Goal: Task Accomplishment & Management: Manage account settings

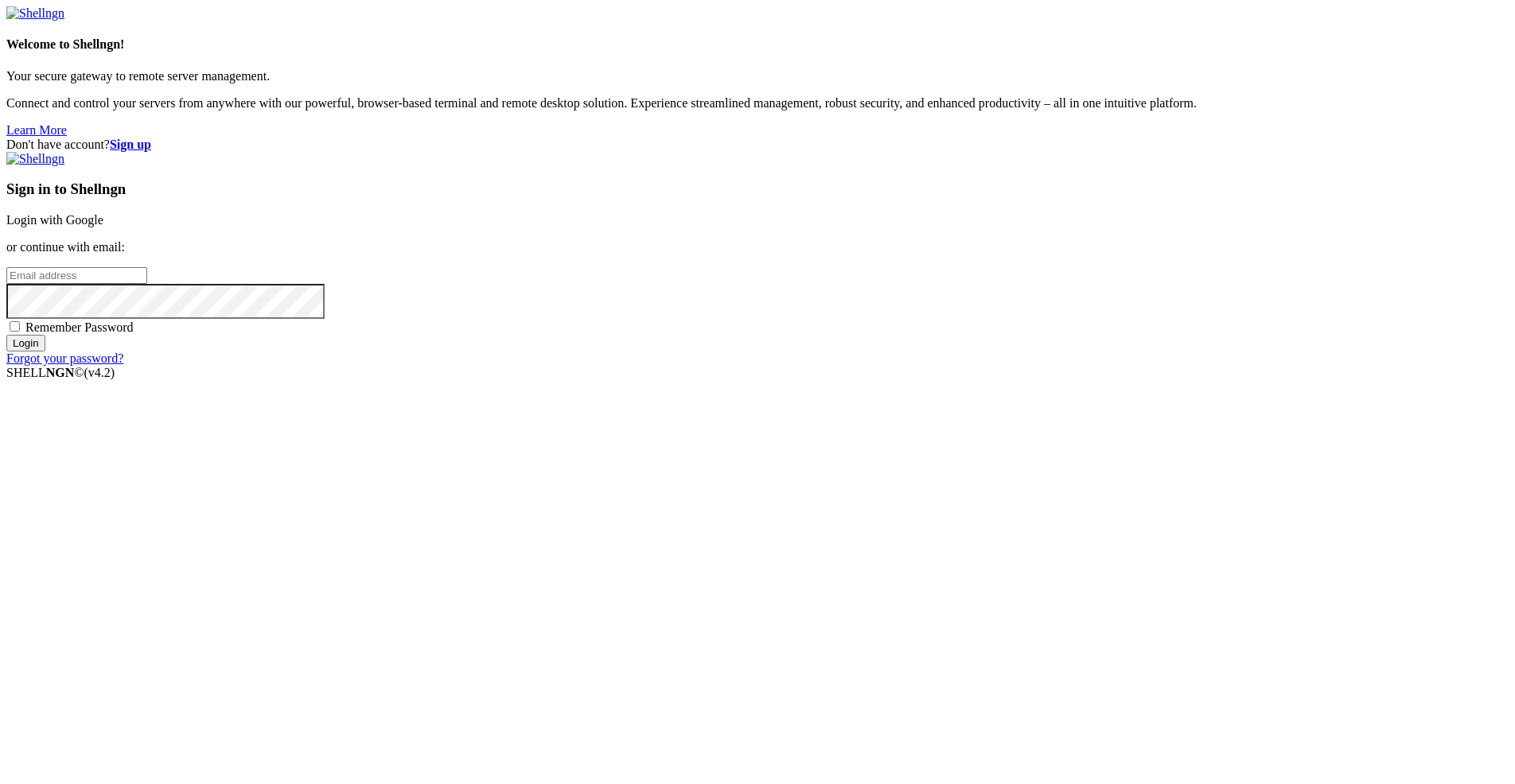
click at [147, 283] on input "email" at bounding box center [77, 275] width 140 height 17
click at [0, 387] on nordpass-autofill-portal at bounding box center [0, 387] width 0 height 0
type input "[PERSON_NAME][EMAIL_ADDRESS][PERSON_NAME][DOMAIN_NAME]"
click at [45, 352] on input "Login" at bounding box center [26, 344] width 39 height 17
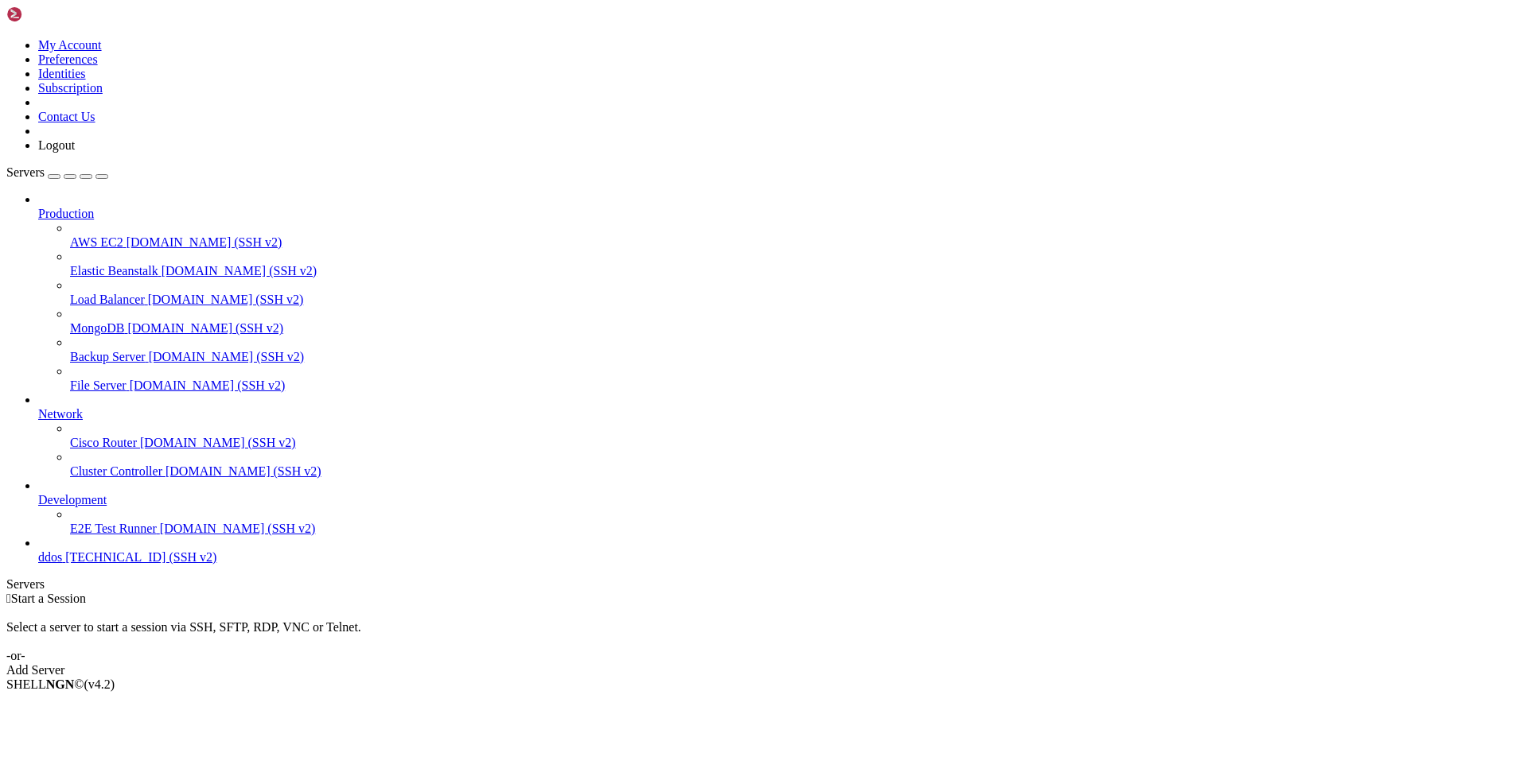
click at [121, 564] on link "ddos [TECHNICAL_ID] (SSH v2)" at bounding box center [772, 558] width 1470 height 15
click at [62, 564] on span "ddos" at bounding box center [50, 557] width 24 height 14
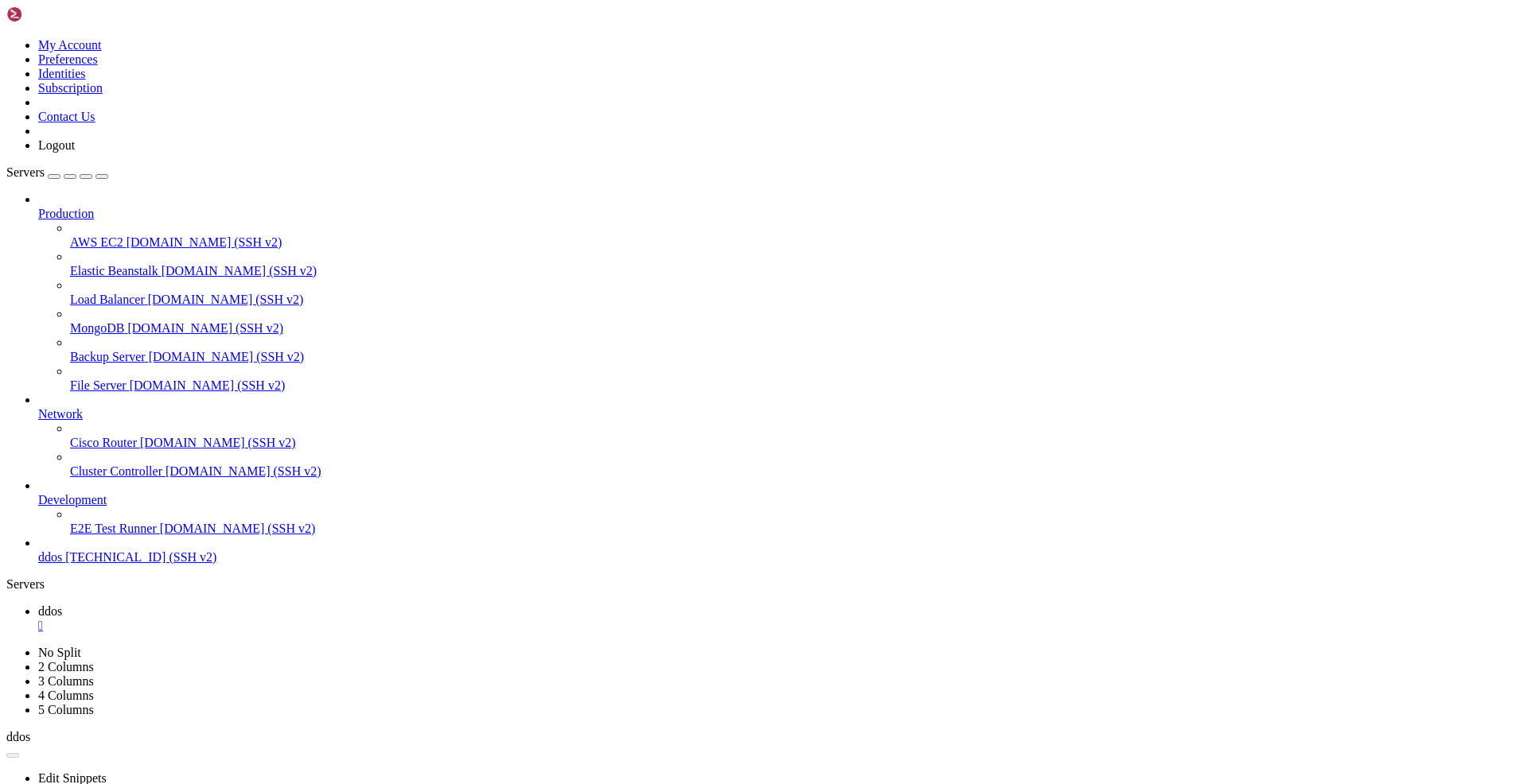
click at [6, 38] on icon at bounding box center [6, 38] width 0 height 0
click at [102, 41] on link "My Account" at bounding box center [69, 44] width 64 height 14
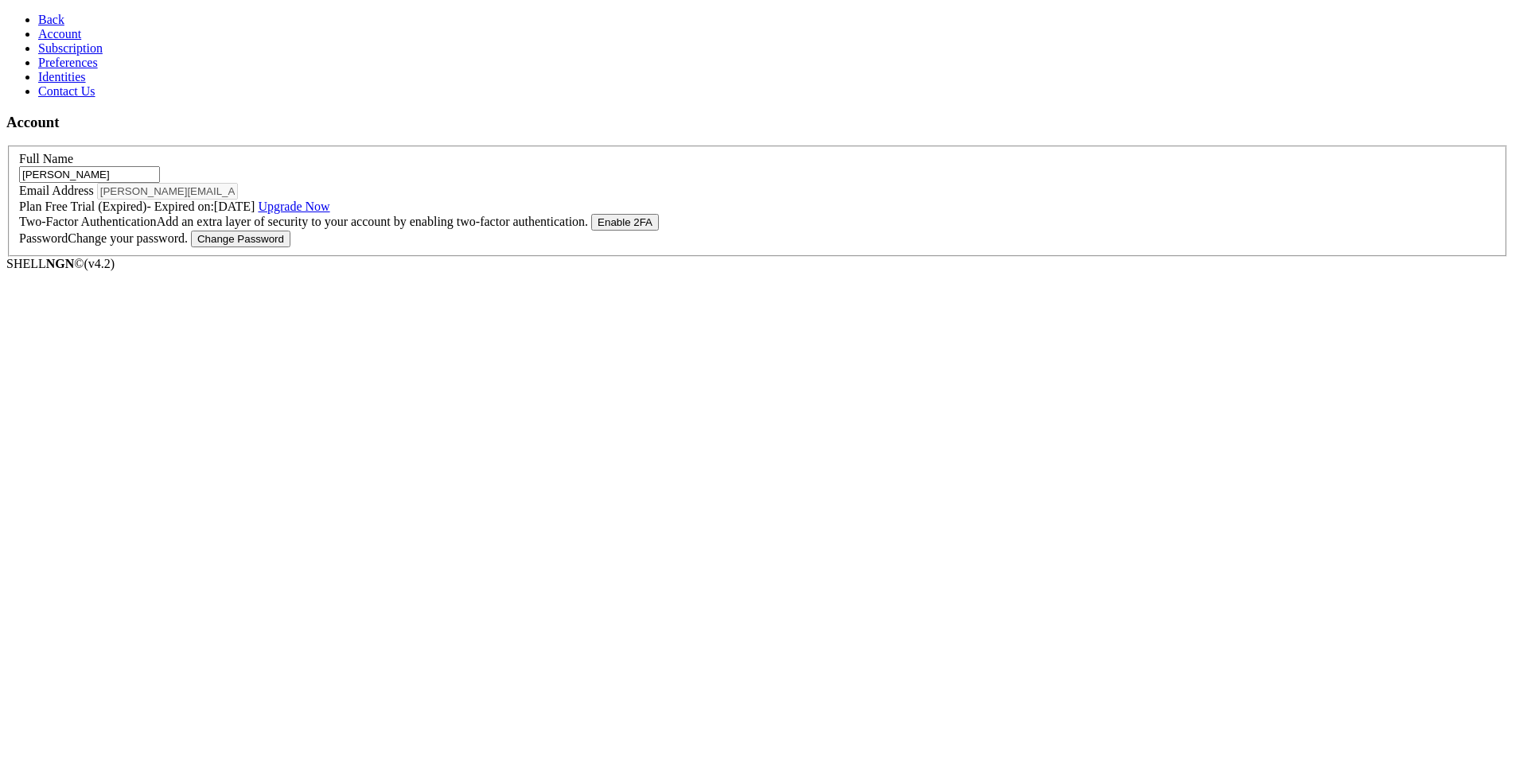
click at [74, 98] on link "Contact Us" at bounding box center [67, 90] width 57 height 14
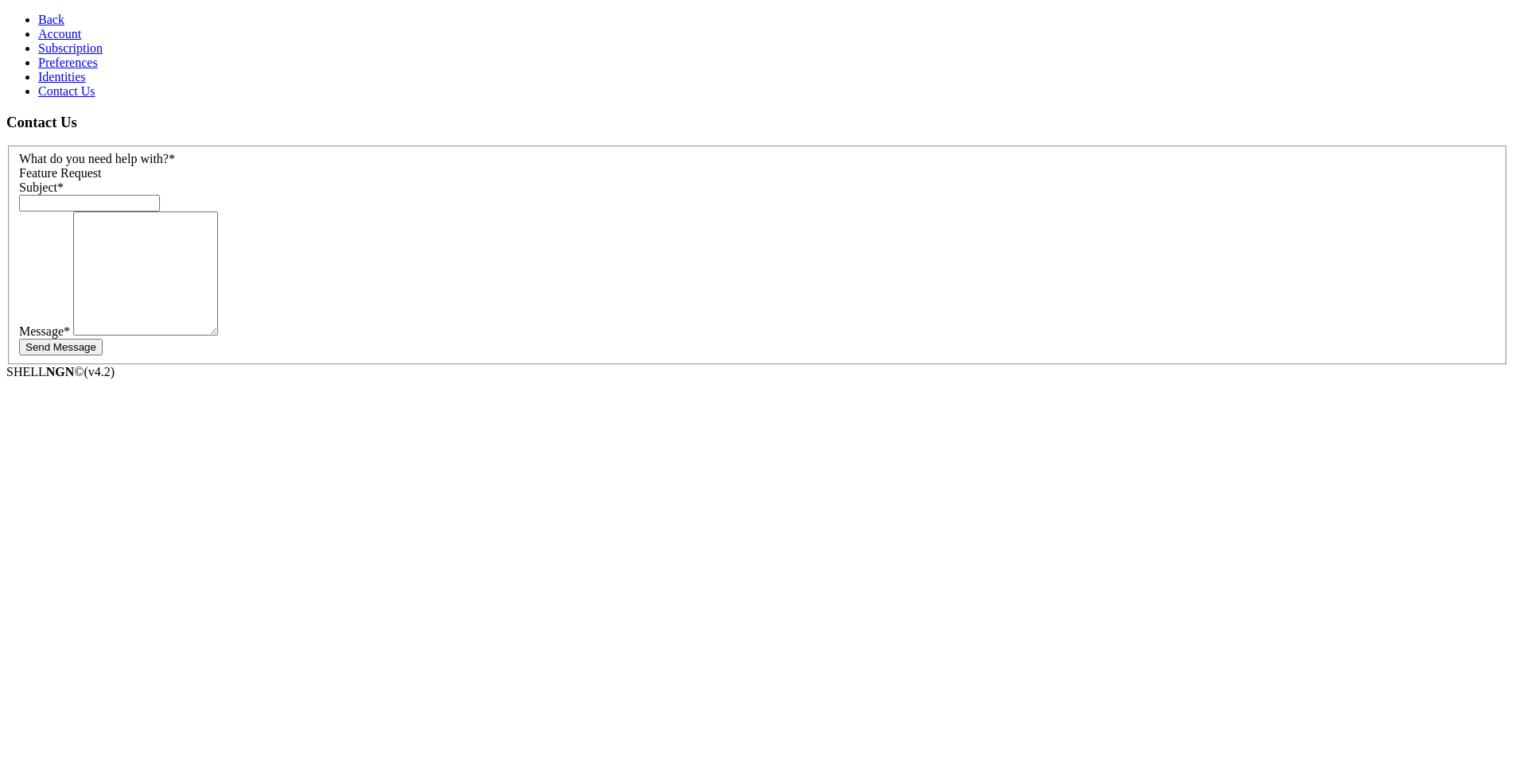
click at [69, 83] on span "Identities" at bounding box center [62, 77] width 48 height 14
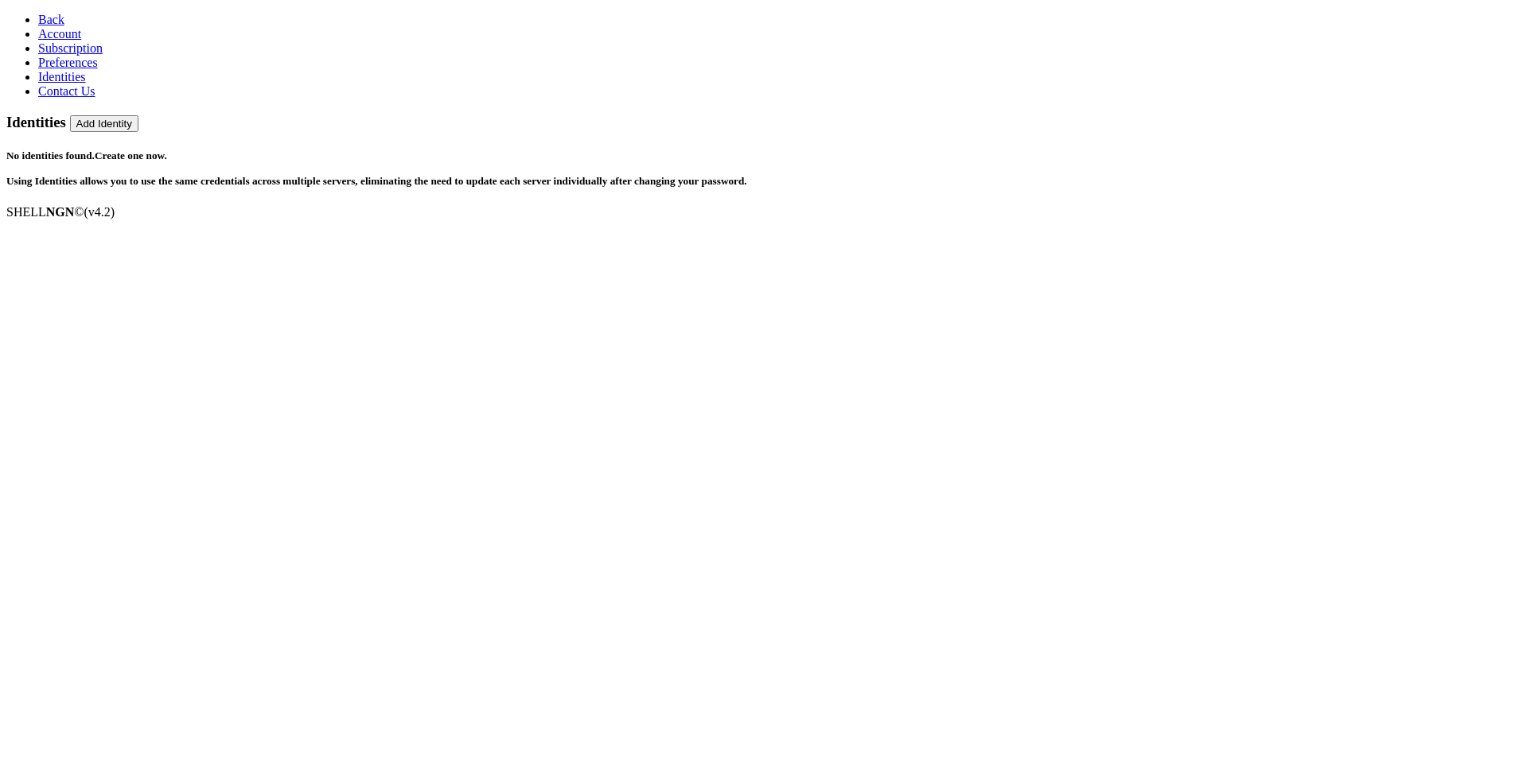
click at [70, 69] on span "Preferences" at bounding box center [67, 62] width 60 height 14
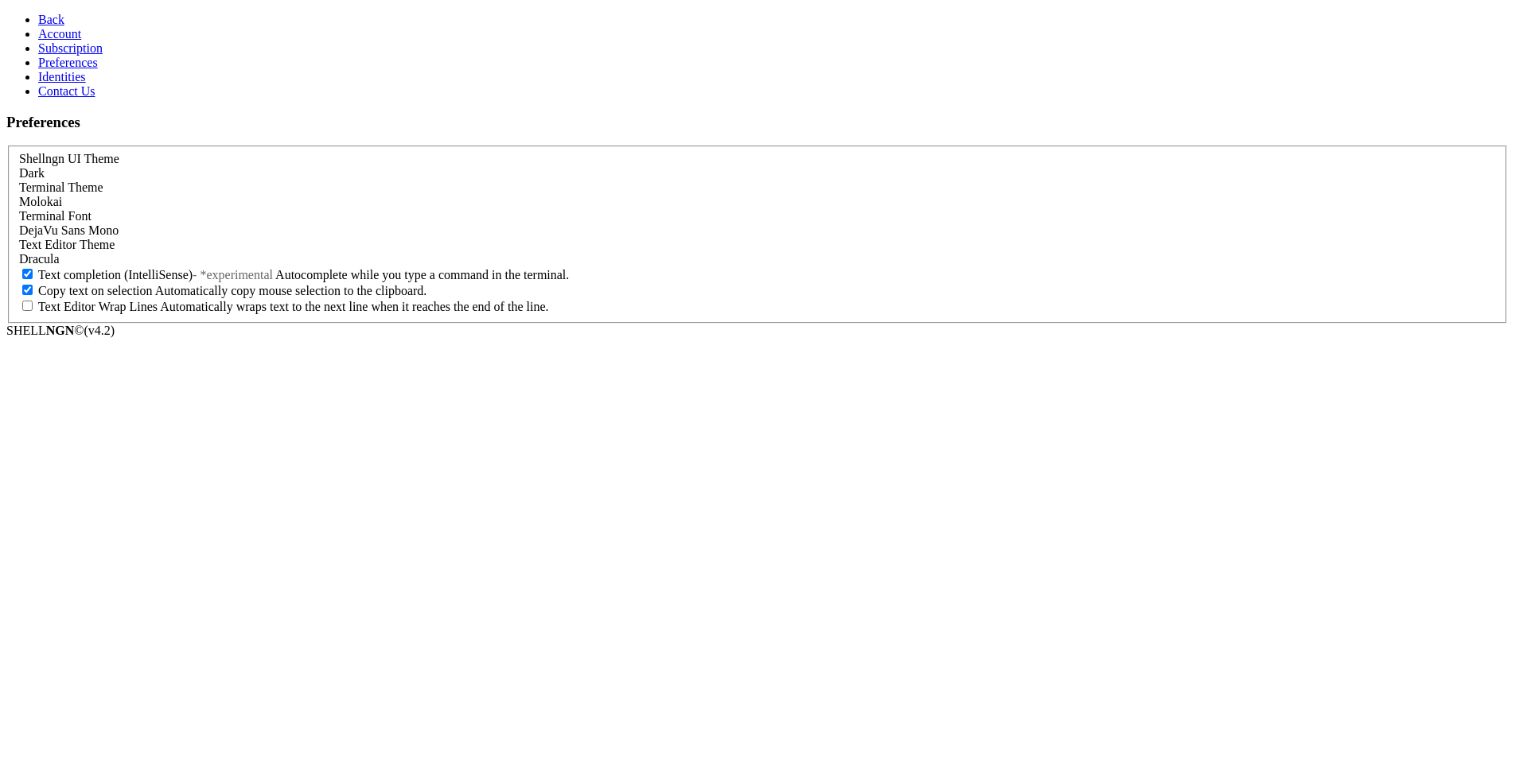
click at [82, 54] on span "Subscription" at bounding box center [70, 48] width 65 height 14
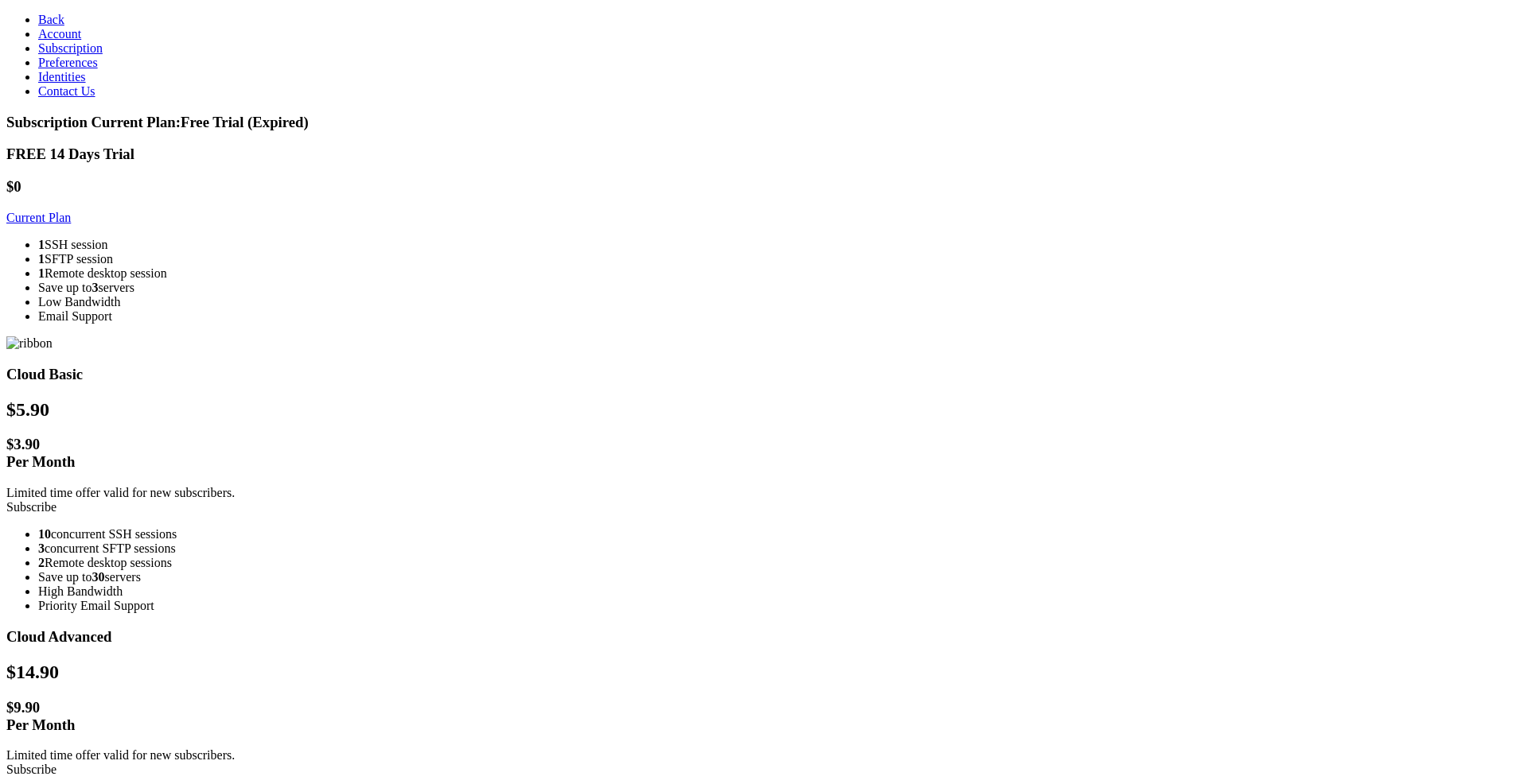
click at [81, 41] on link "Account" at bounding box center [59, 33] width 43 height 14
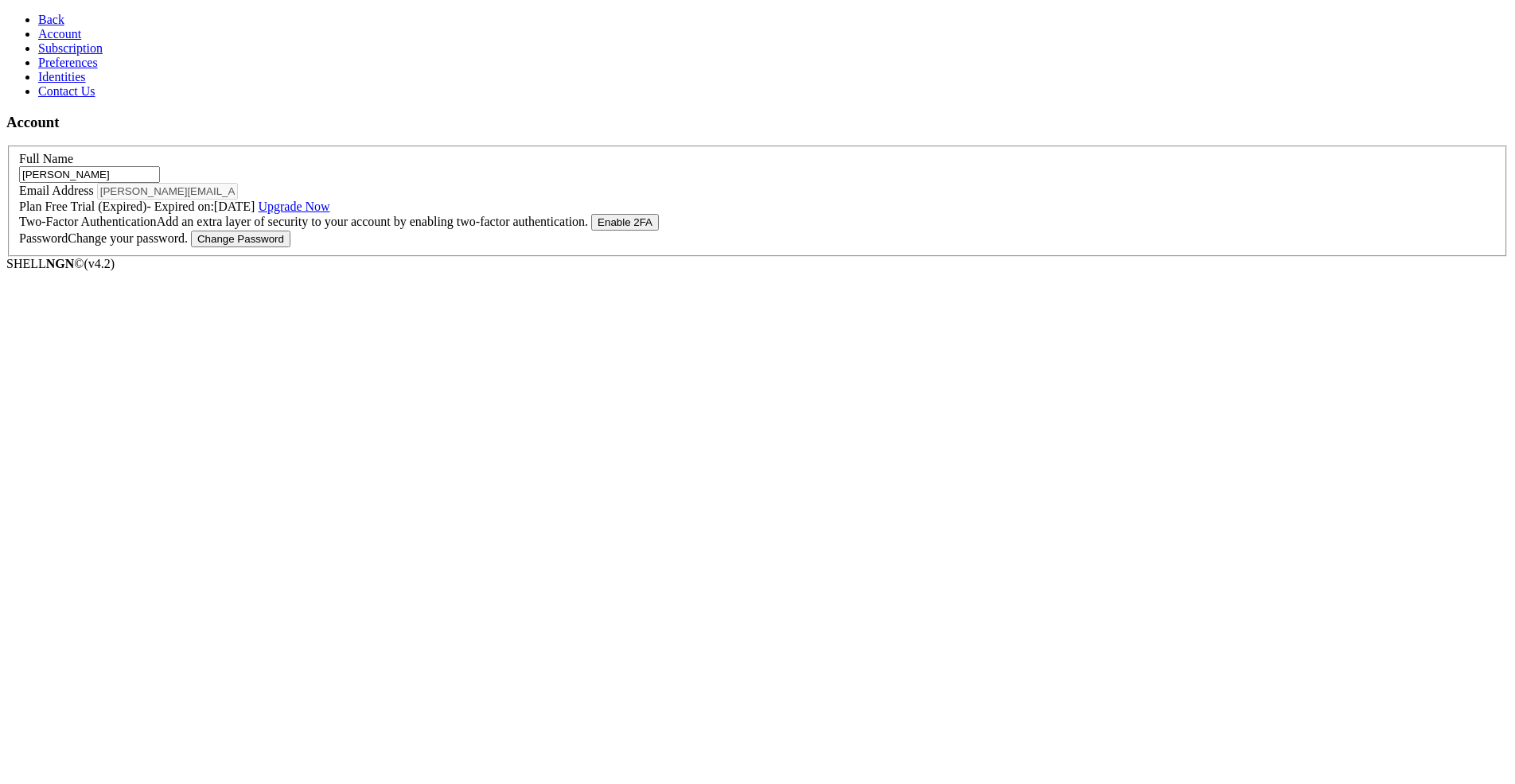
click at [43, 23] on span "Back" at bounding box center [51, 19] width 26 height 14
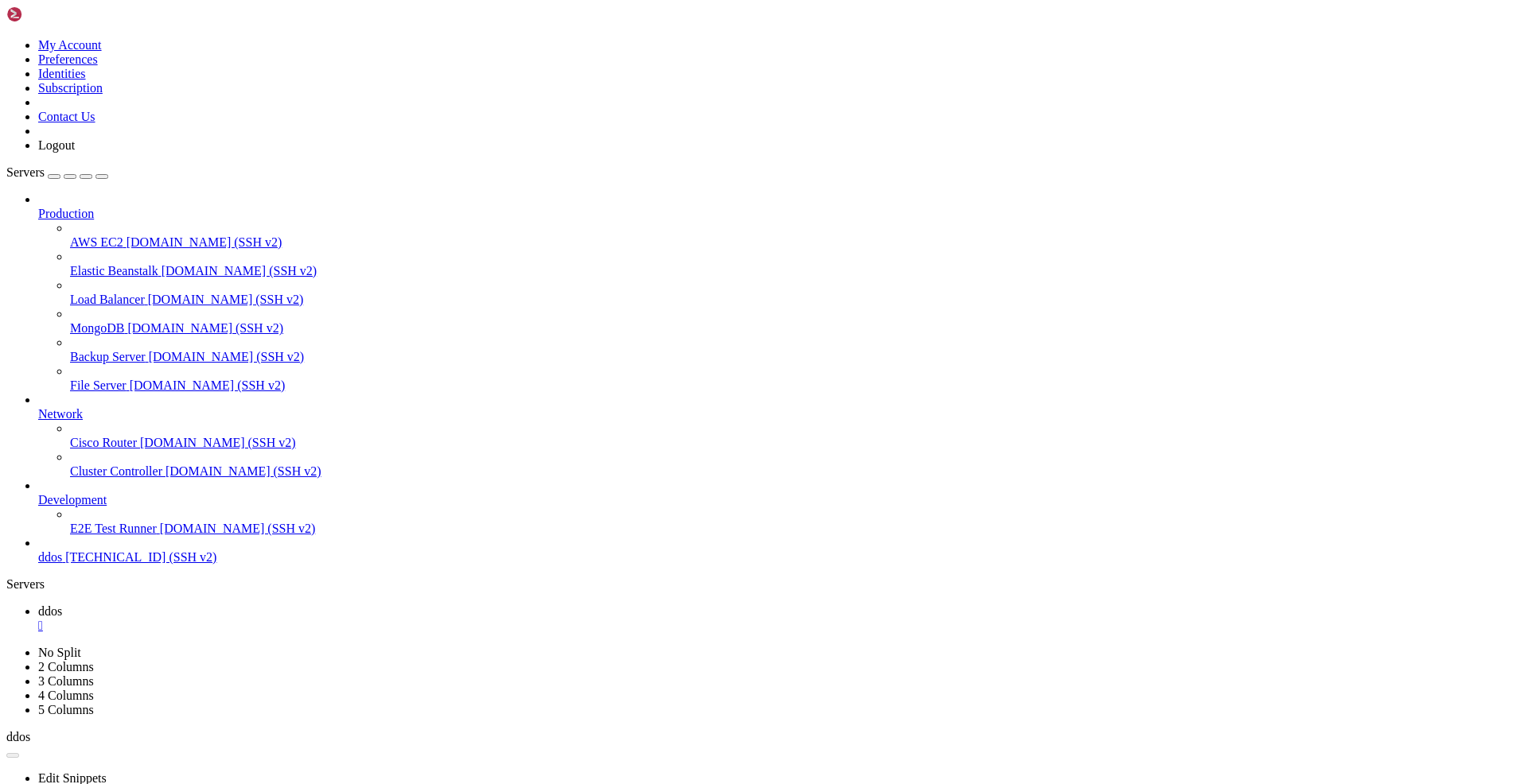
click at [71, 16] on img at bounding box center [52, 14] width 91 height 16
